Goal: Find specific page/section: Locate a particular part of the current website

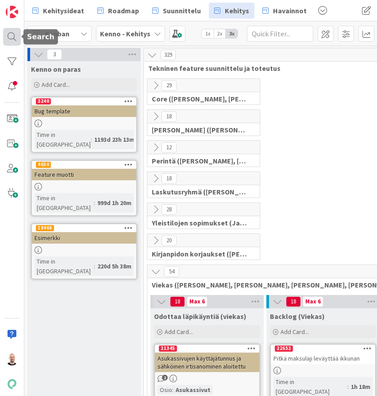
click at [11, 31] on div at bounding box center [12, 37] width 18 height 18
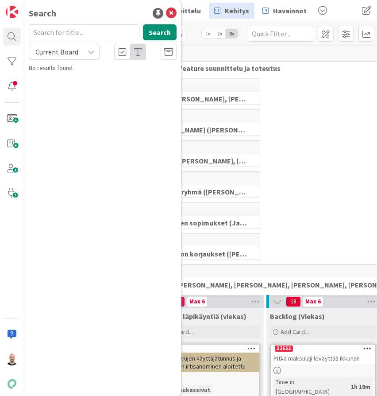
click at [57, 30] on input "text" at bounding box center [84, 32] width 111 height 16
type input "12754"
click at [84, 51] on div "Current Board" at bounding box center [64, 52] width 71 height 16
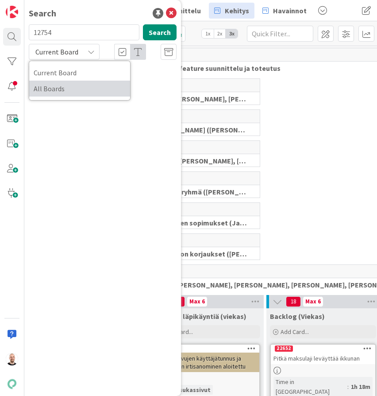
click at [79, 89] on span "All Boards" at bounding box center [80, 88] width 92 height 13
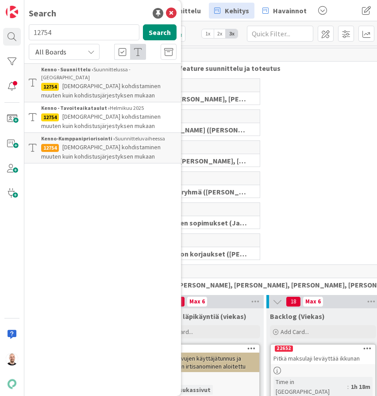
click at [111, 82] on span "[DEMOGRAPHIC_DATA] kohdistaminen muuten kuin kohdistusjärjestyksen mukaan" at bounding box center [101, 90] width 120 height 17
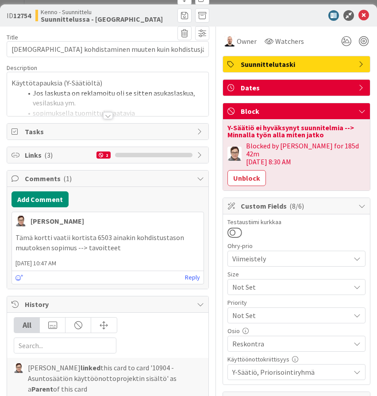
click at [109, 115] on div at bounding box center [108, 115] width 10 height 7
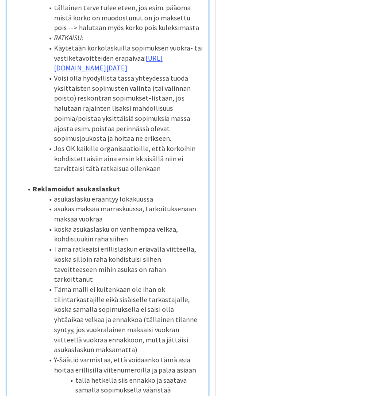
scroll to position [1171, 0]
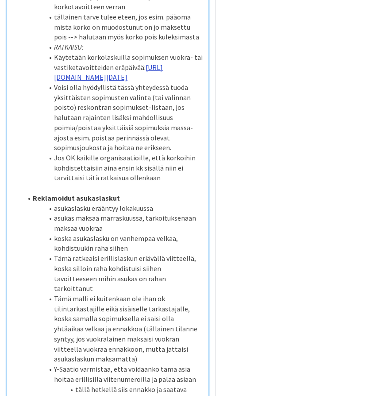
click at [84, 82] on link "https://www.figma.com/proto/s06ePFuGvSFkRRSBp8p43G/Reskontra?page-id=0%3A1&node…" at bounding box center [108, 72] width 109 height 19
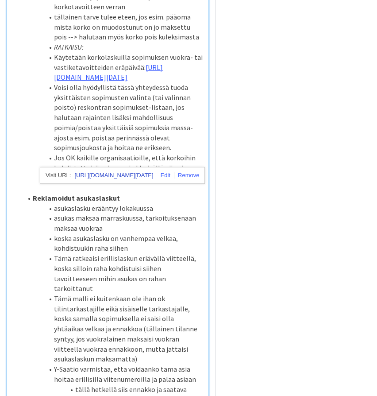
click at [103, 172] on link "[URL][DOMAIN_NAME][DATE]" at bounding box center [113, 176] width 79 height 12
click at [132, 183] on li "Jos OK kaikille organisaatioille, että korkoihin kohdistettaisiin aina ensin kk…" at bounding box center [113, 168] width 182 height 30
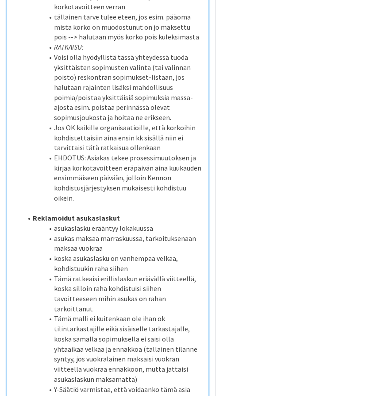
click at [5, 0] on div "ID 12754 Kenno - Suunnittelu Suunnittelussa - Rautalangat Title 66 / 128 Suorit…" at bounding box center [188, 344] width 377 height 3023
